Goal: Check status

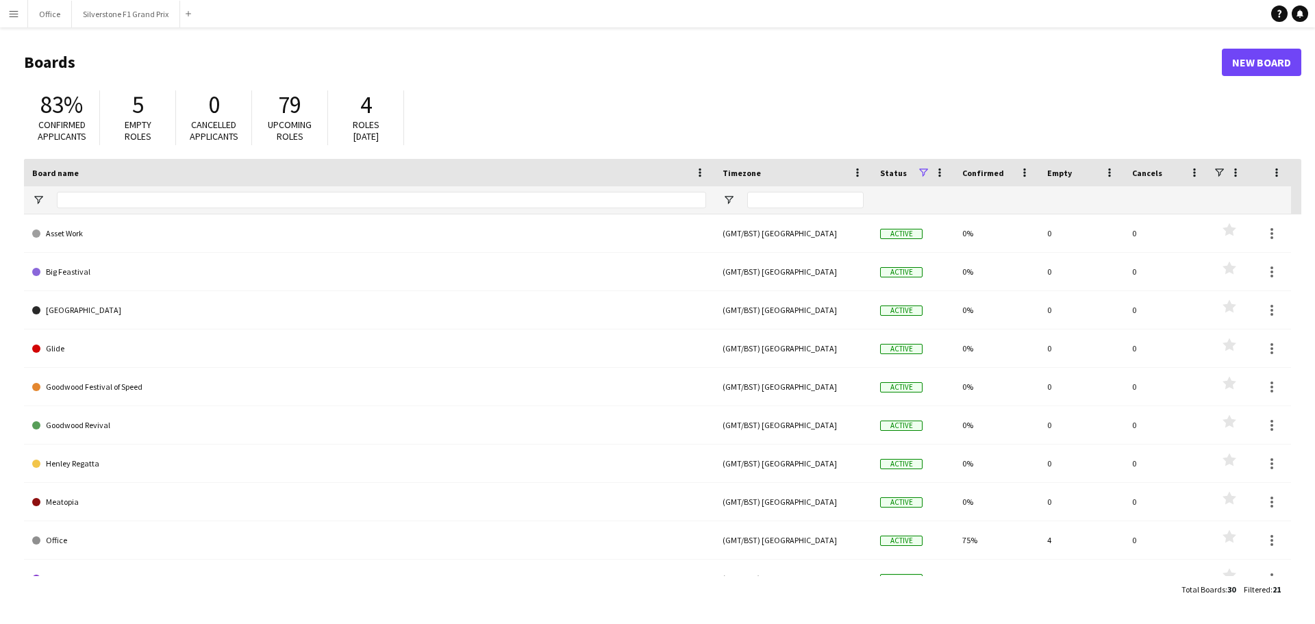
click at [22, 16] on button "Menu" at bounding box center [13, 13] width 27 height 27
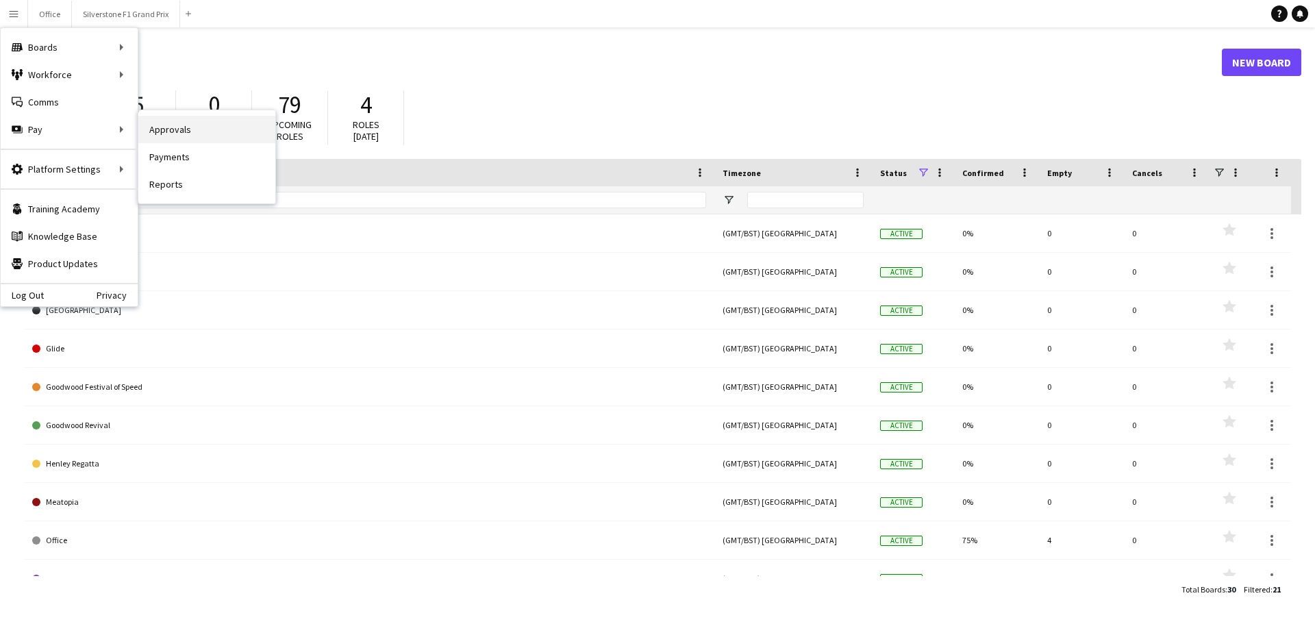
click at [151, 125] on link "Approvals" at bounding box center [206, 129] width 137 height 27
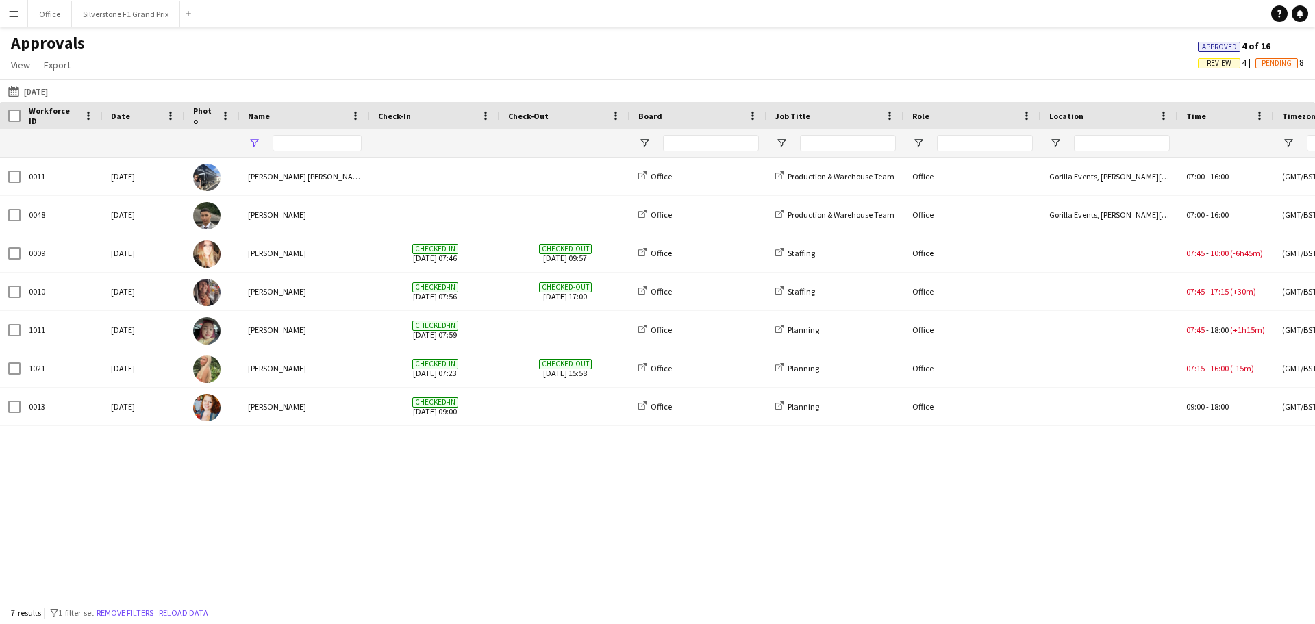
type input "**********"
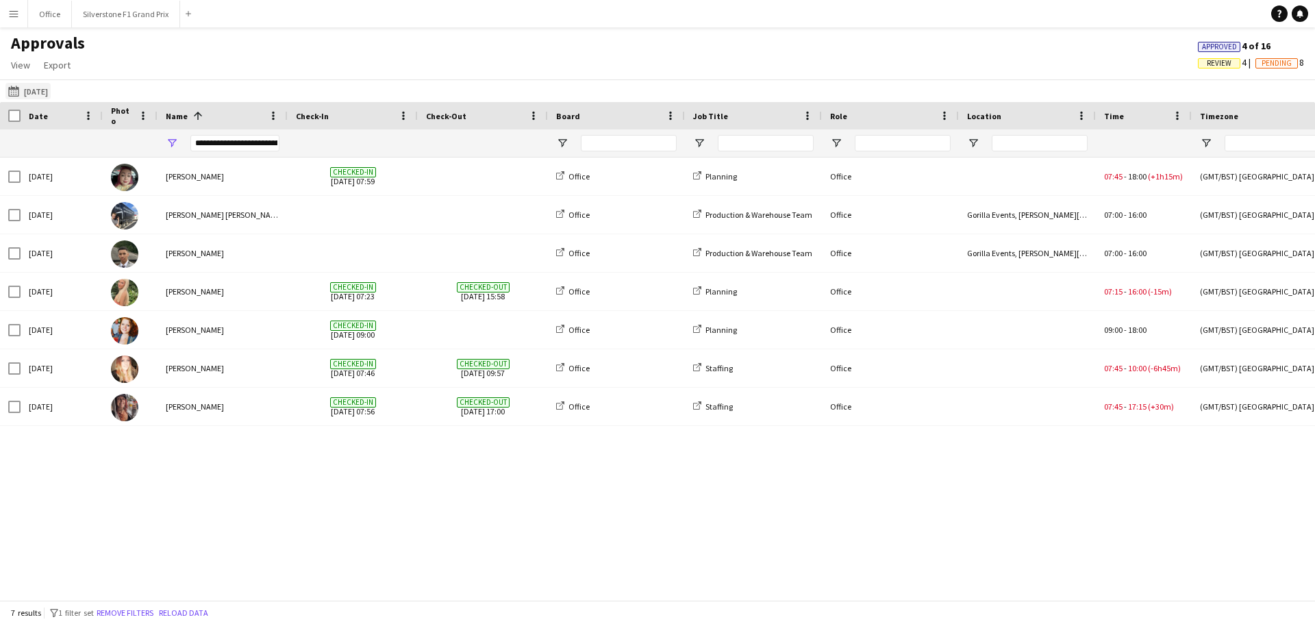
click at [43, 86] on button "[DATE] [DATE]" at bounding box center [27, 91] width 45 height 16
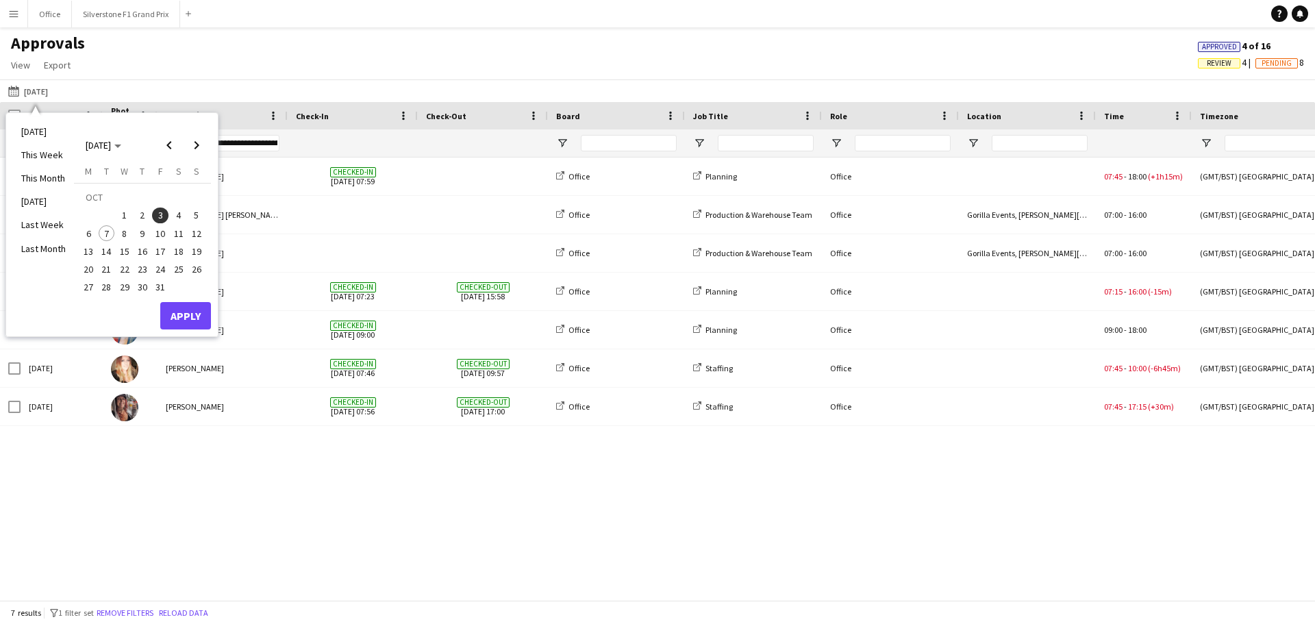
click at [92, 235] on span "6" at bounding box center [88, 233] width 16 height 16
click at [203, 316] on button "Apply" at bounding box center [185, 315] width 51 height 27
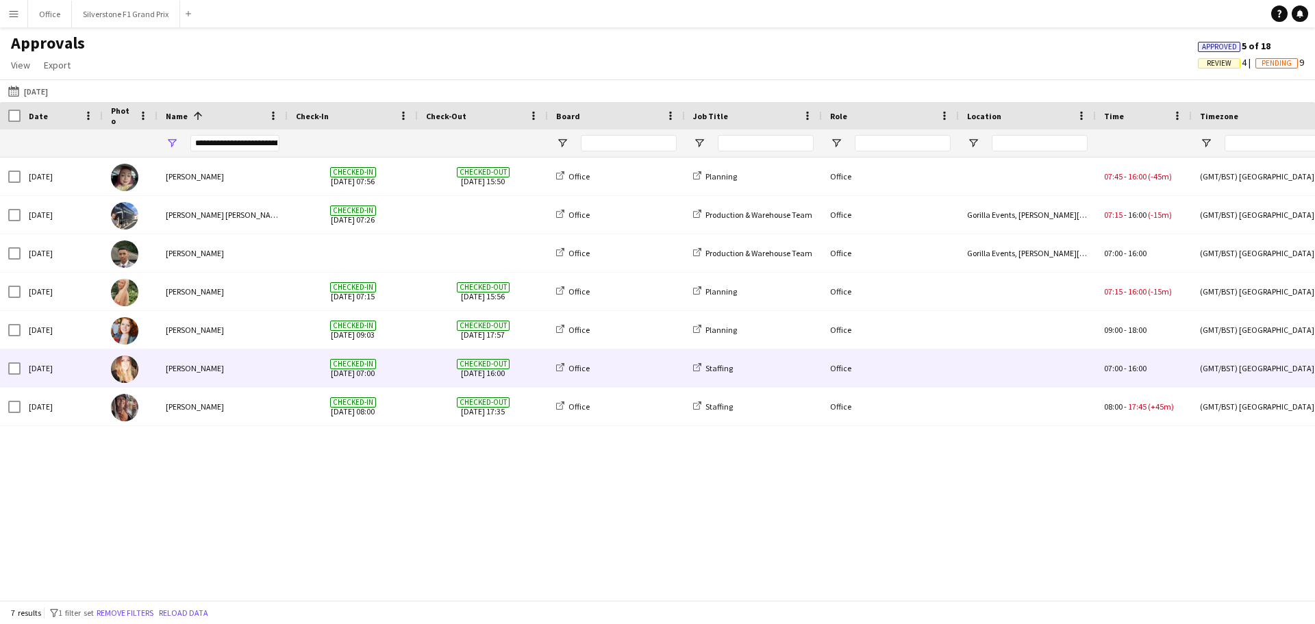
click at [417, 362] on div "Checked-in [DATE] 07:00" at bounding box center [353, 368] width 130 height 38
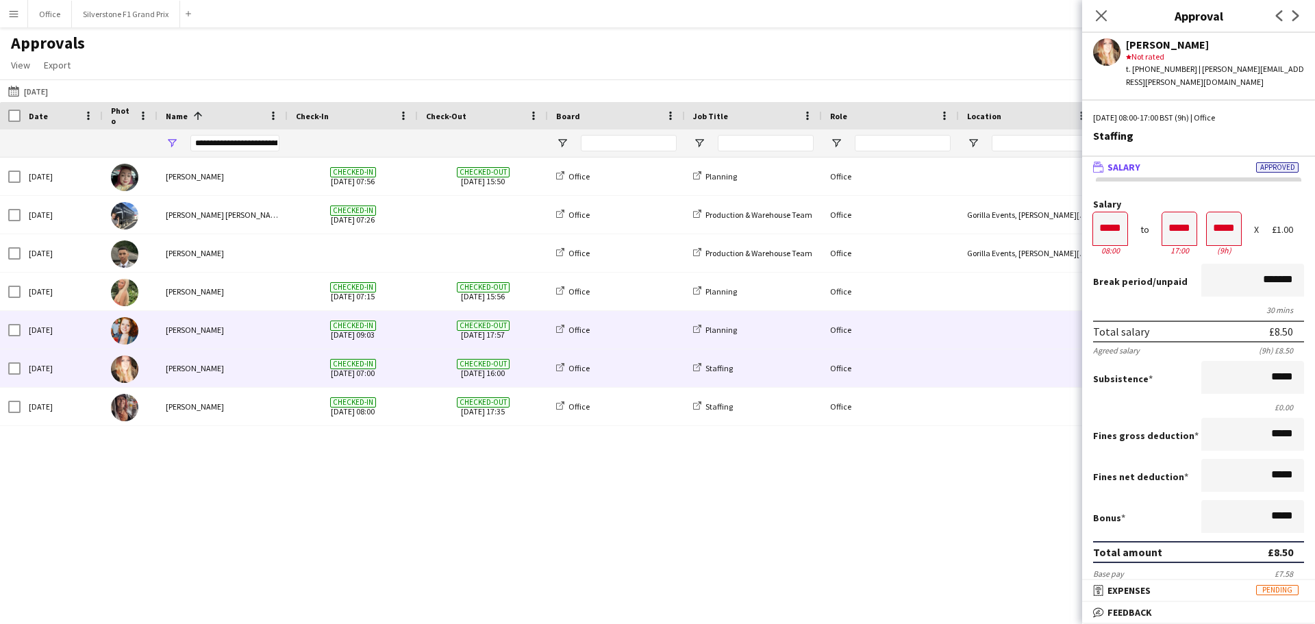
click at [413, 332] on div "Checked-in [DATE] 09:03" at bounding box center [353, 330] width 130 height 38
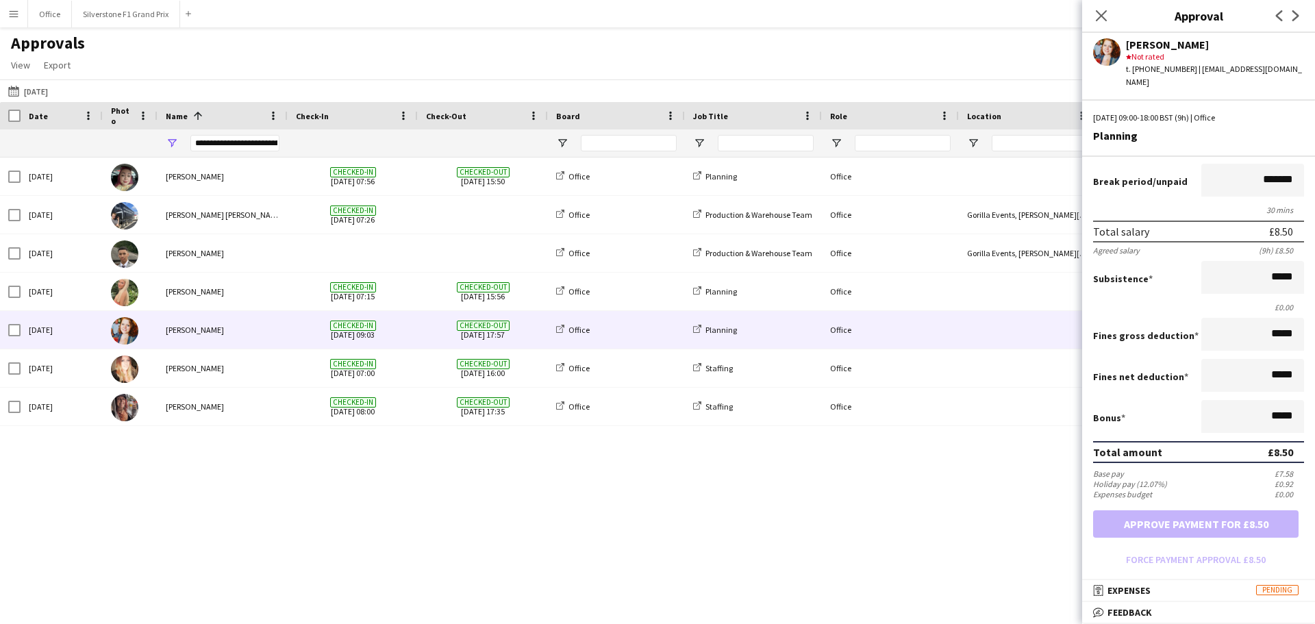
scroll to position [240, 0]
